Goal: Information Seeking & Learning: Learn about a topic

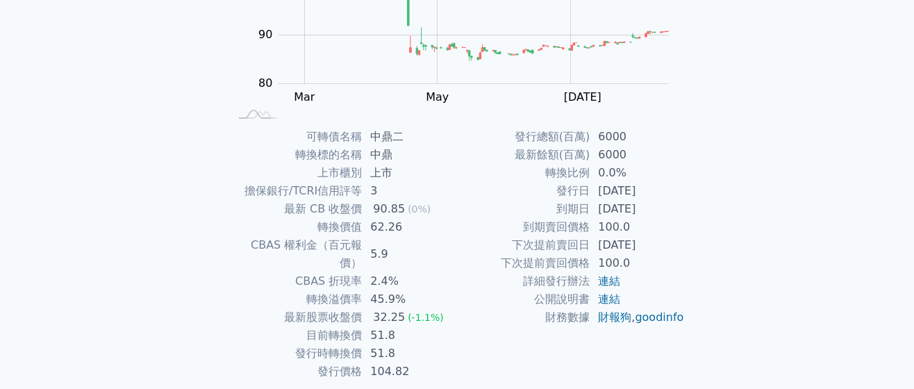
scroll to position [245, 0]
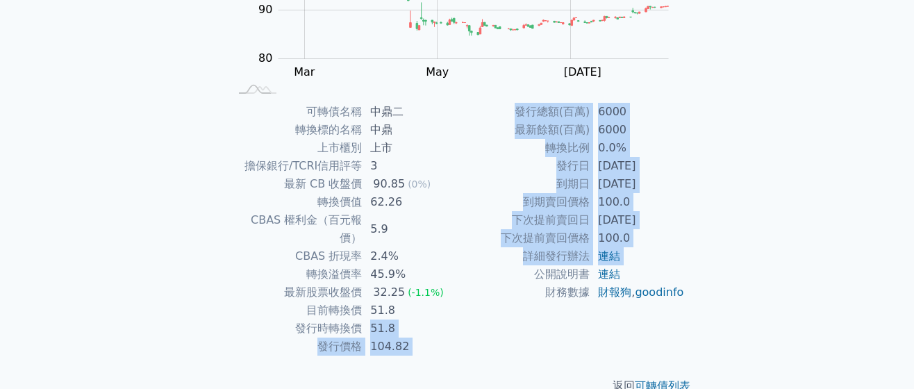
drag, startPoint x: 364, startPoint y: 304, endPoint x: 462, endPoint y: 279, distance: 101.3
click at [462, 279] on div "可轉債名稱 中鼎二 轉換標的名稱 中鼎 上市櫃別 上市 擔保銀行/TCRI信用評等 3 最新 CB 收盤價 90.85 (0%) 轉換價值 62.26 CBA…" at bounding box center [457, 229] width 489 height 253
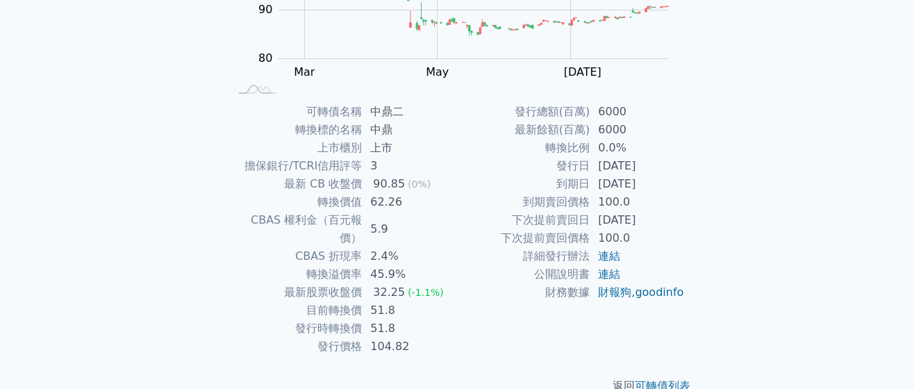
click at [455, 301] on td "51.8" at bounding box center [409, 310] width 95 height 18
click at [823, 135] on div "可轉債列表 財務數據 可轉債列表 財務數據 登入／註冊 登入／註冊 可轉債列表 › 99332 中鼎二 99332 中鼎二 可轉債詳細資訊 Zoom Out …" at bounding box center [457, 85] width 914 height 661
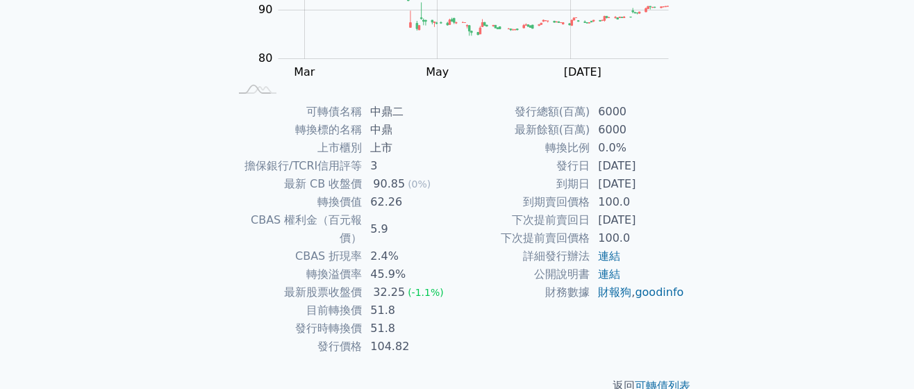
click at [823, 135] on div "可轉債列表 財務數據 可轉債列表 財務數據 登入／註冊 登入／註冊 可轉債列表 › 99332 中鼎二 99332 中鼎二 可轉債詳細資訊 Zoom Out …" at bounding box center [457, 85] width 914 height 661
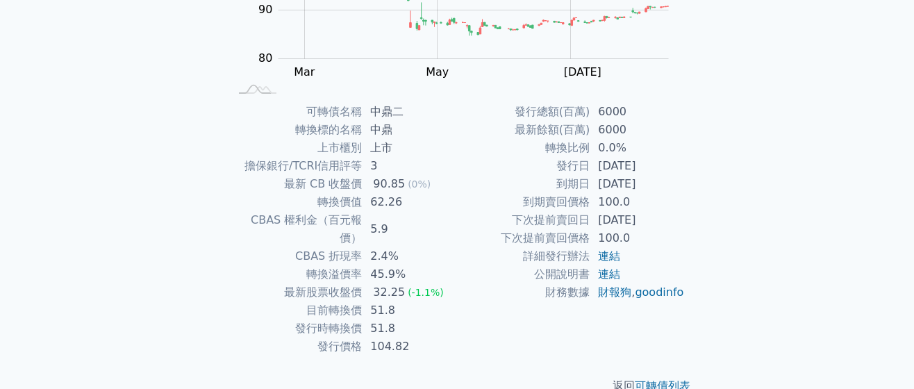
click at [823, 135] on div "可轉債列表 財務數據 可轉債列表 財務數據 登入／註冊 登入／註冊 可轉債列表 › 99332 中鼎二 99332 中鼎二 可轉債詳細資訊 Zoom Out …" at bounding box center [457, 85] width 914 height 661
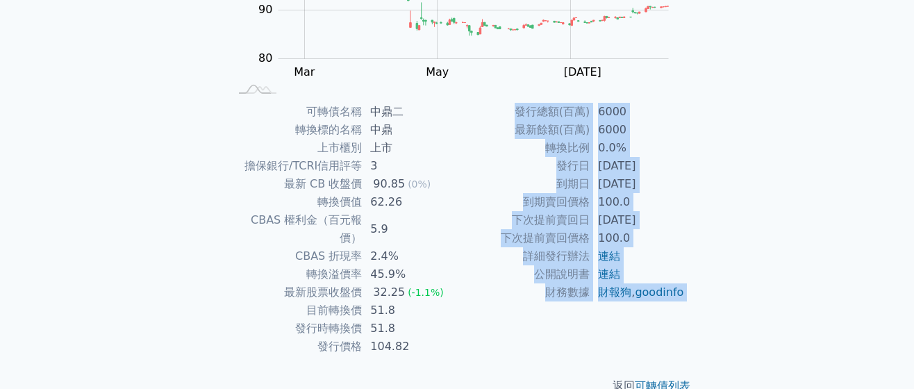
click at [823, 135] on div "可轉債列表 財務數據 可轉債列表 財務數據 登入／註冊 登入／註冊 可轉債列表 › 99332 中鼎二 99332 中鼎二 可轉債詳細資訊 Zoom Out …" at bounding box center [457, 85] width 914 height 661
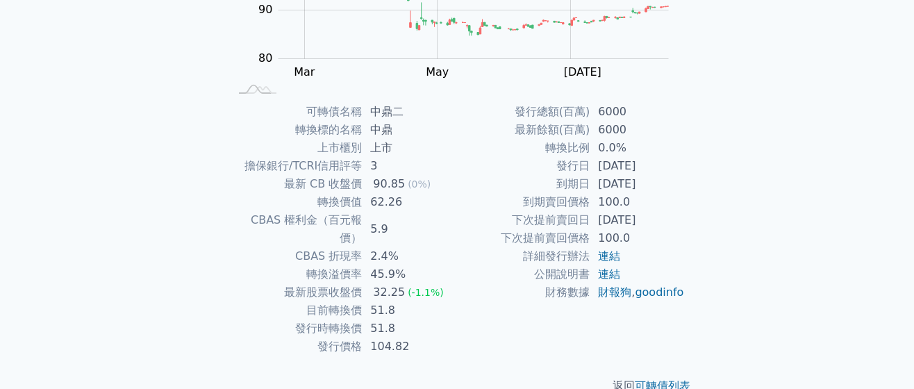
click at [823, 135] on div "可轉債列表 財務數據 可轉債列表 財務數據 登入／註冊 登入／註冊 可轉債列表 › 99332 中鼎二 99332 中鼎二 可轉債詳細資訊 Zoom Out …" at bounding box center [457, 85] width 914 height 661
